Goal: Information Seeking & Learning: Check status

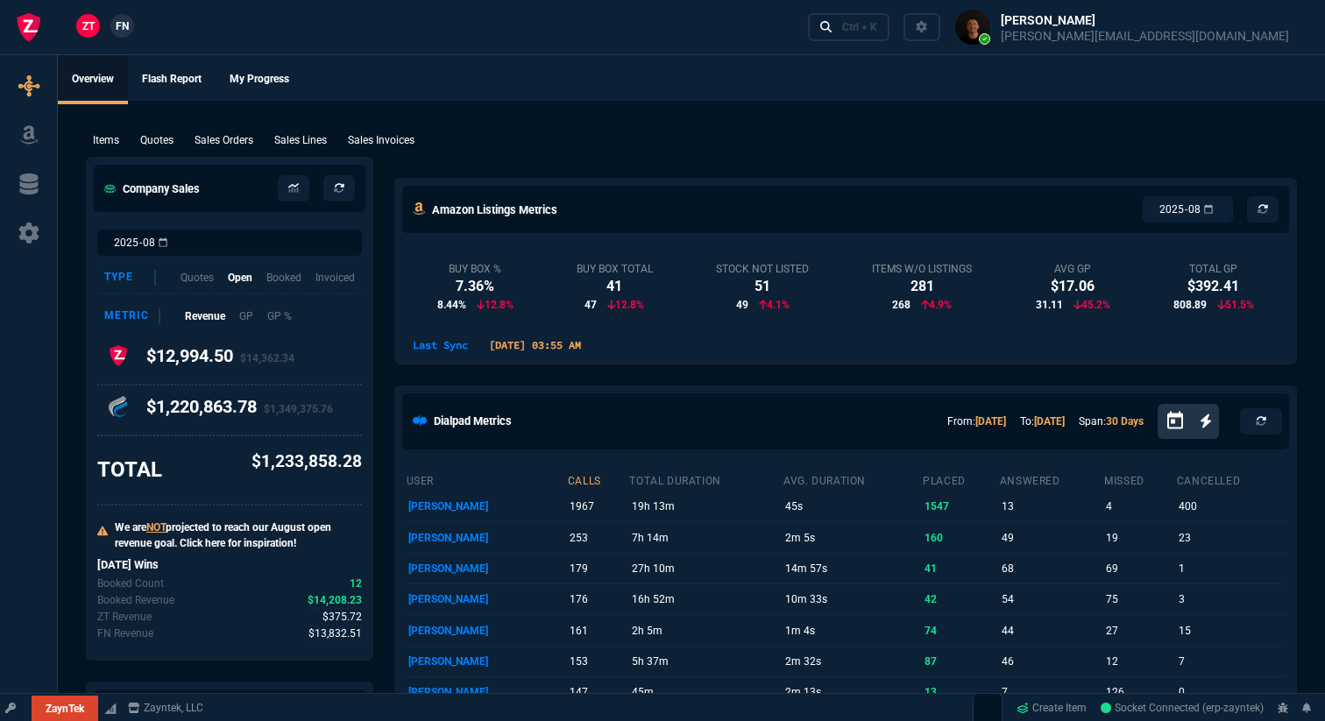
select select "18: totals"
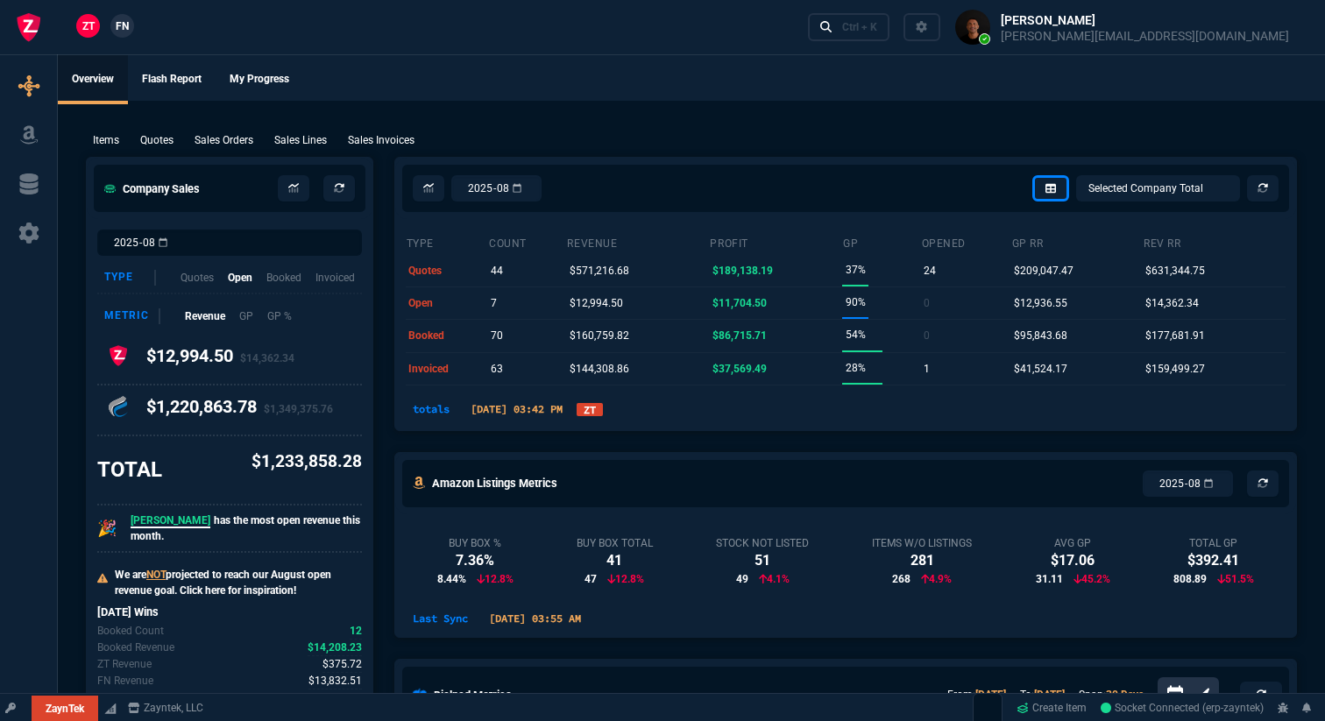
select select
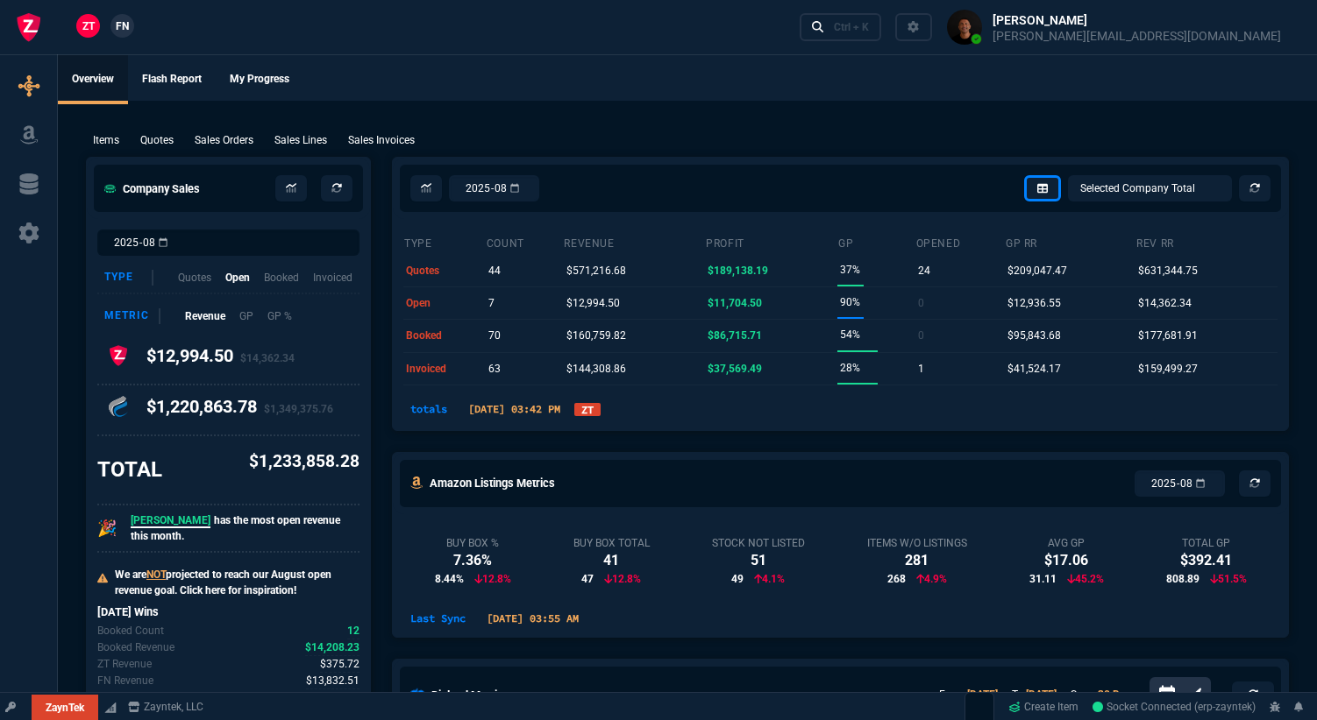
click at [600, 408] on link "ZT" at bounding box center [587, 409] width 26 height 13
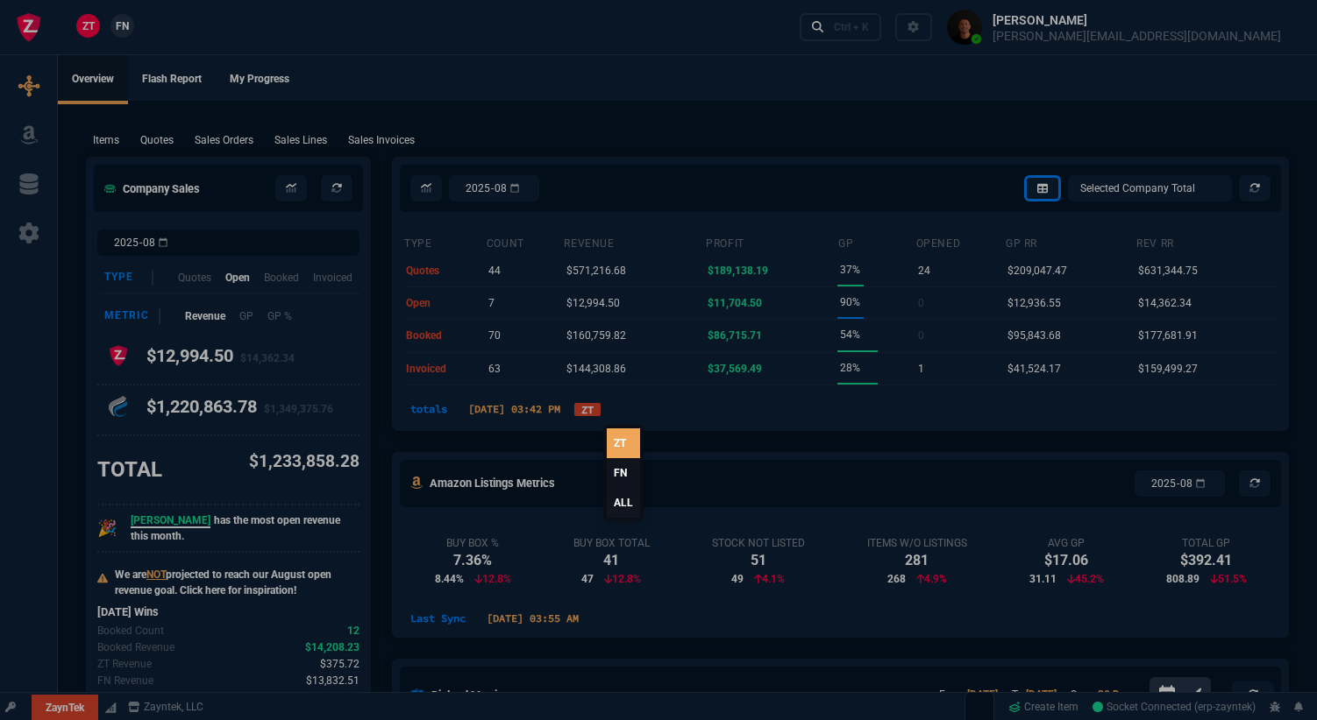
click at [614, 472] on link "FN" at bounding box center [623, 473] width 33 height 30
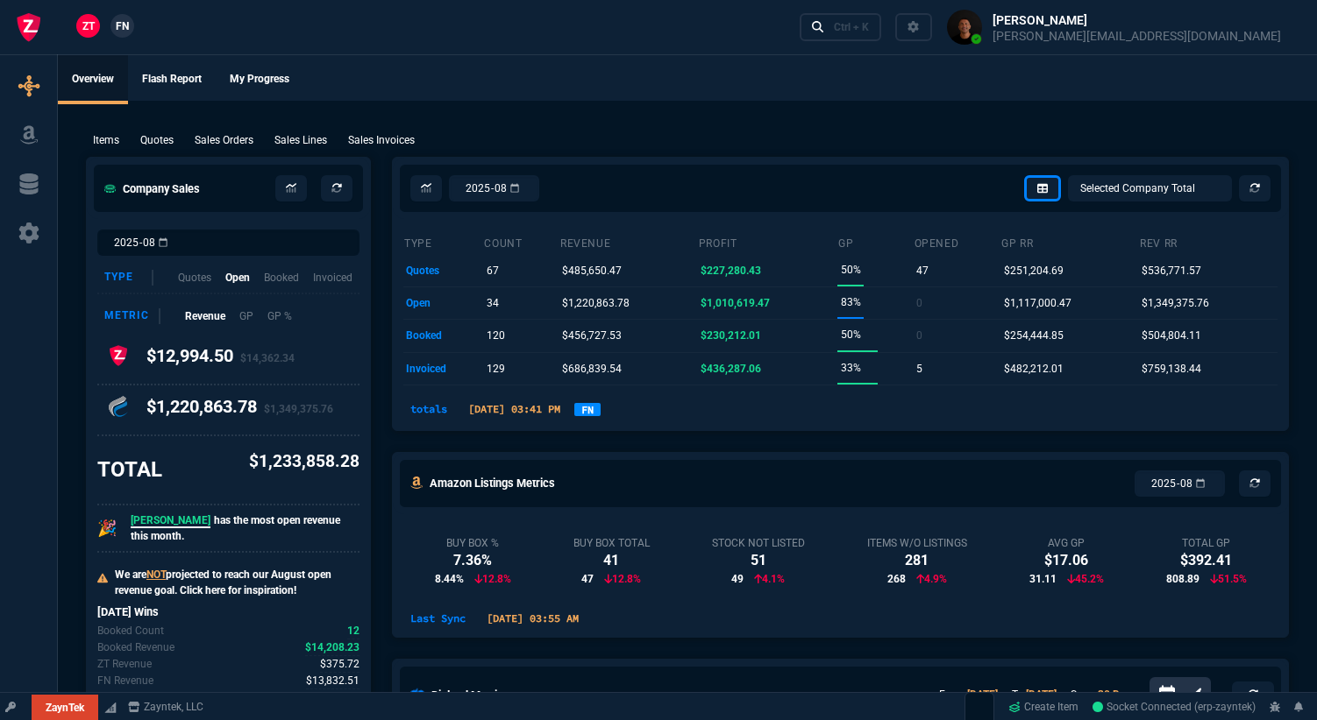
click at [600, 414] on link "FN" at bounding box center [587, 409] width 26 height 13
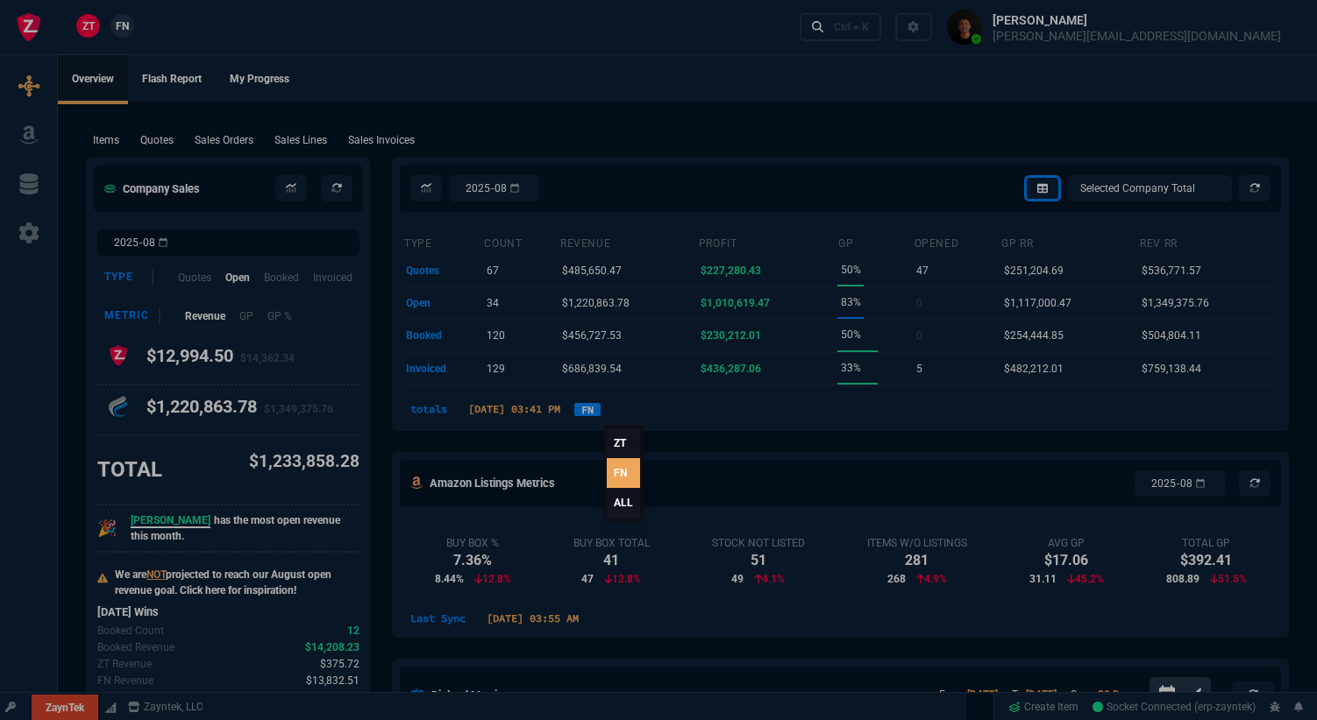
click at [625, 502] on link "ALL" at bounding box center [623, 503] width 33 height 30
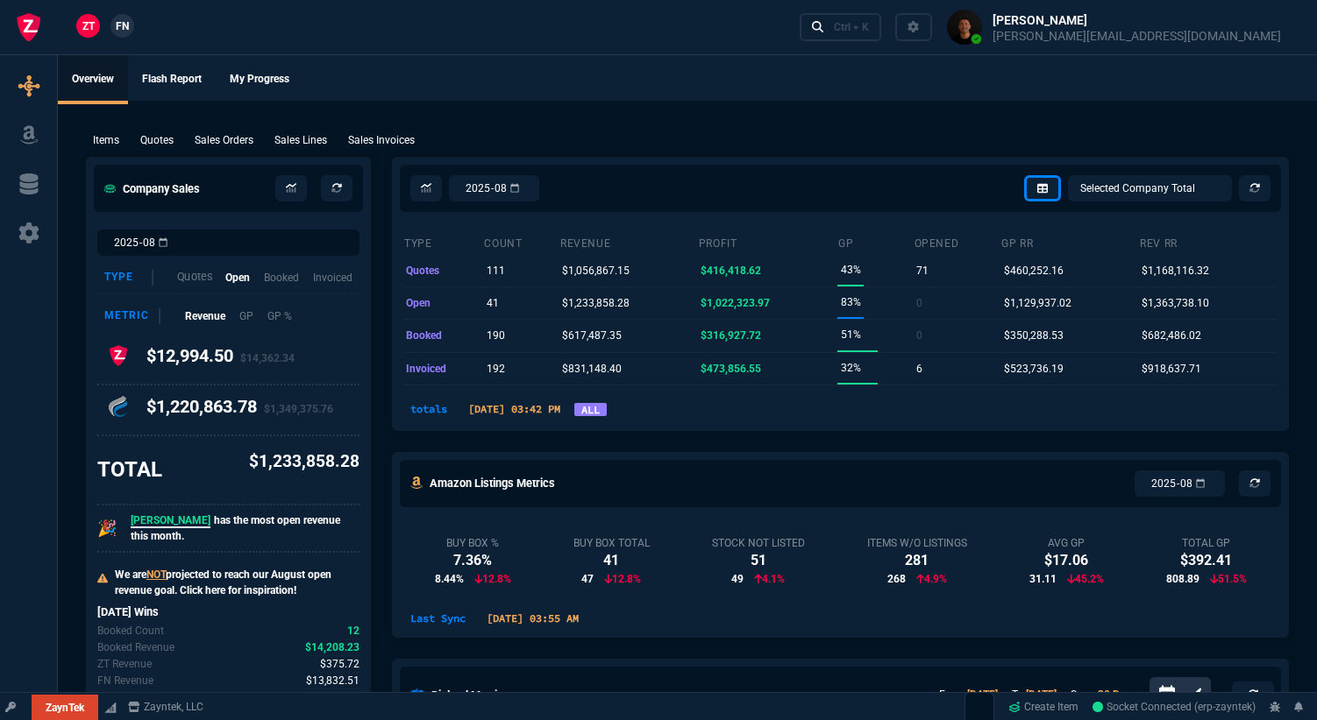
click at [194, 280] on p "Quotes" at bounding box center [194, 277] width 35 height 17
click at [232, 276] on p "Open" at bounding box center [236, 277] width 25 height 17
click at [332, 276] on p "Invoiced" at bounding box center [332, 277] width 41 height 17
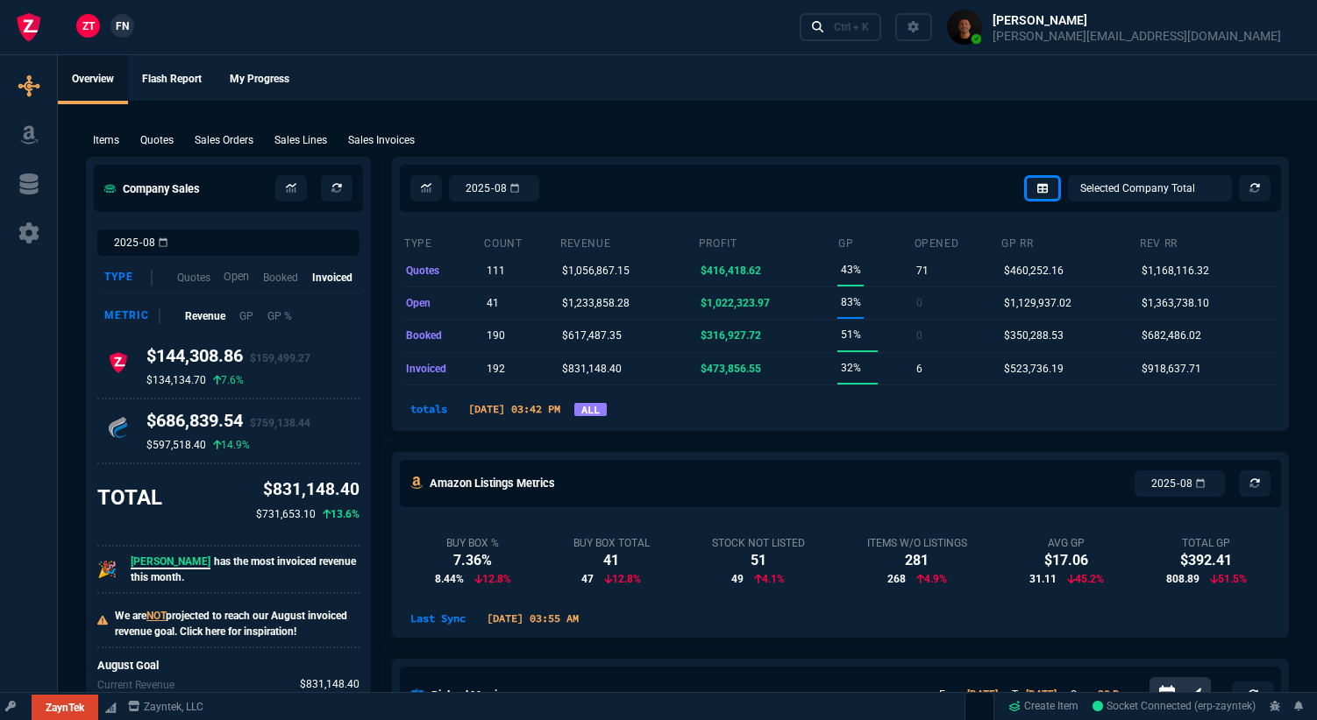
click at [231, 280] on p "Open" at bounding box center [236, 277] width 25 height 17
